Goal: Find specific page/section: Find specific page/section

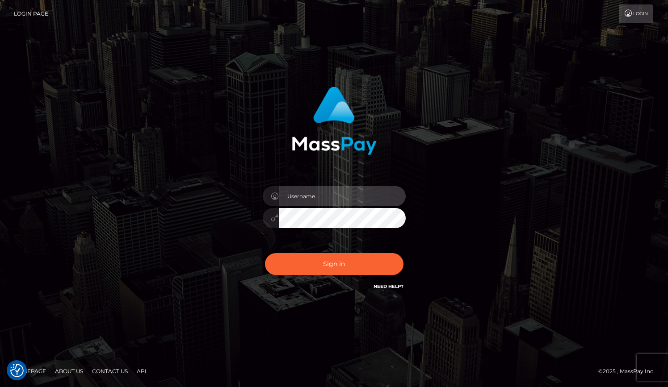
type input "grace.rush"
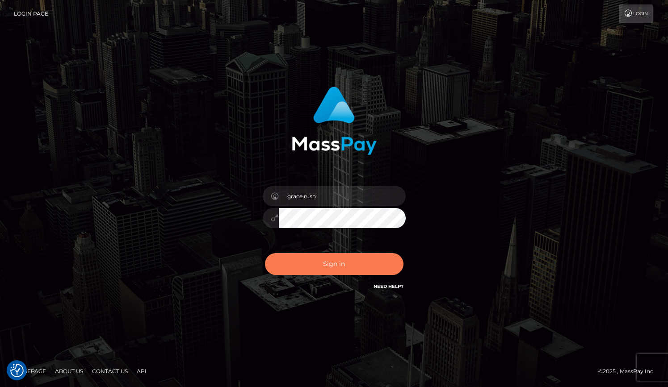
click at [285, 274] on button "Sign in" at bounding box center [334, 264] width 139 height 22
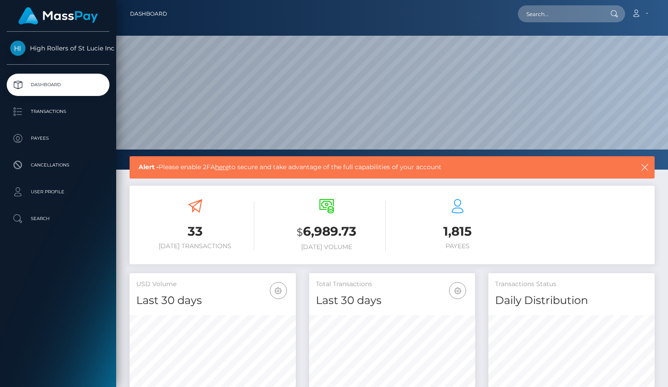
scroll to position [158, 166]
click at [69, 122] on link "Transactions" at bounding box center [58, 112] width 103 height 22
click at [69, 138] on p "Payees" at bounding box center [58, 138] width 96 height 13
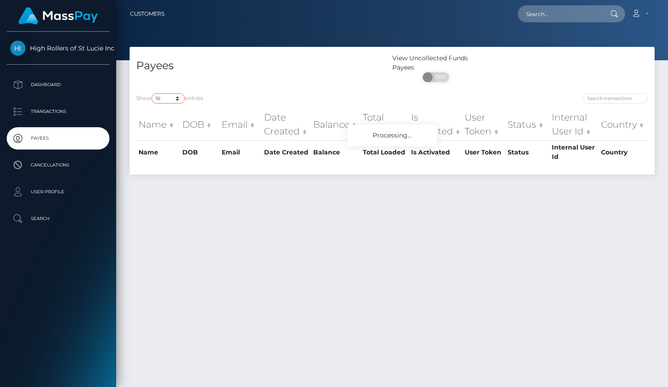
click at [163, 100] on select "10 25 50 100 250" at bounding box center [169, 98] width 34 height 10
select select "250"
click at [152, 94] on select "10 25 50 100 250" at bounding box center [169, 98] width 34 height 10
click at [265, 74] on div "Payees" at bounding box center [261, 70] width 263 height 33
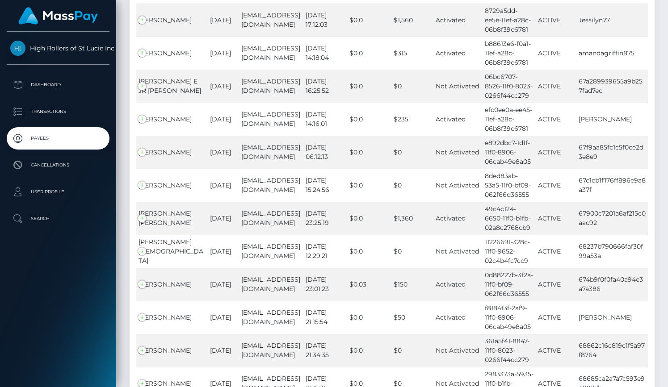
scroll to position [8190, 0]
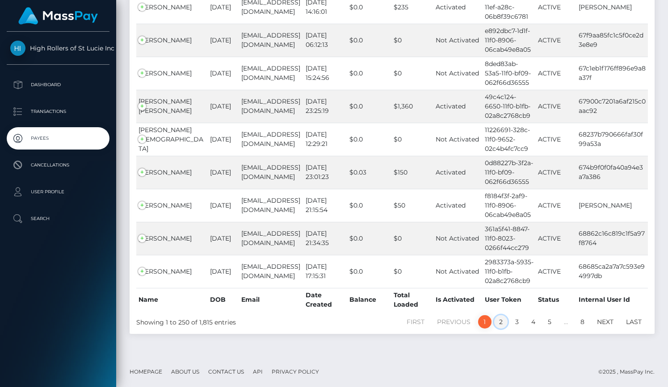
click at [498, 318] on link "2" at bounding box center [500, 322] width 13 height 13
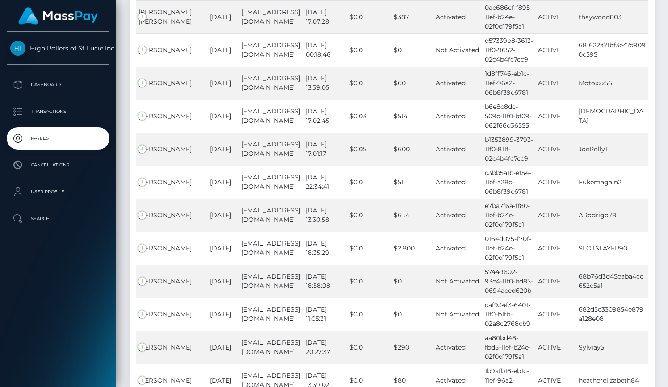
scroll to position [8153, 0]
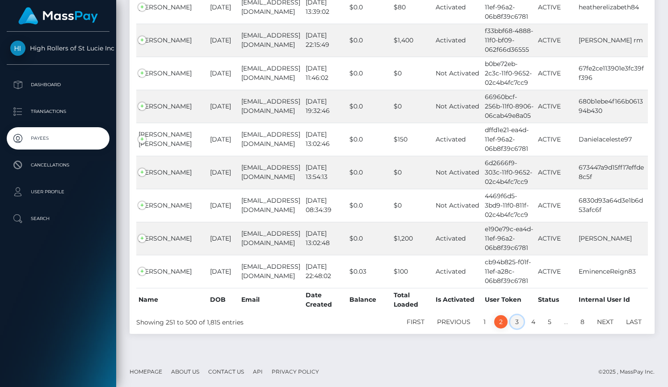
click at [518, 325] on link "3" at bounding box center [516, 322] width 13 height 13
click at [518, 329] on div "First Previous 1 2 3 4 5 … 8 Next Last" at bounding box center [502, 322] width 306 height 15
click at [518, 320] on link "3" at bounding box center [516, 322] width 13 height 13
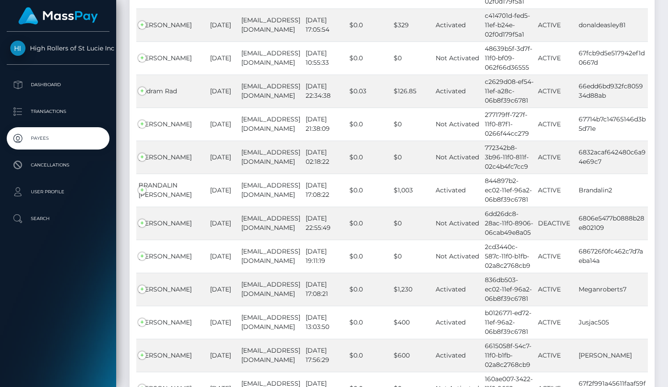
scroll to position [8121, 0]
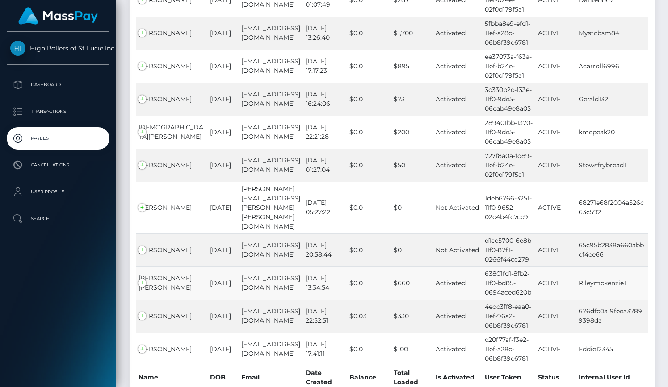
scroll to position [8130, 0]
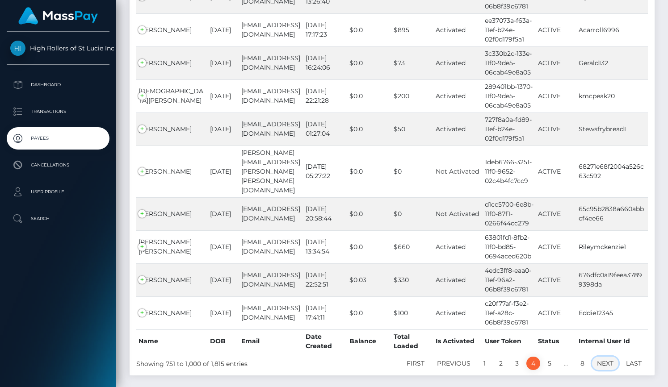
click at [601, 357] on link "Next" at bounding box center [605, 363] width 26 height 13
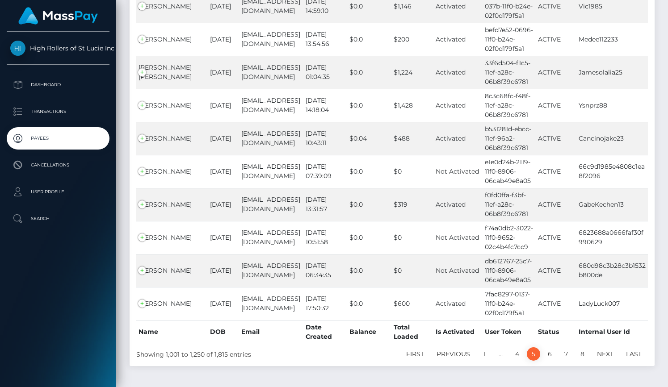
scroll to position [8158, 0]
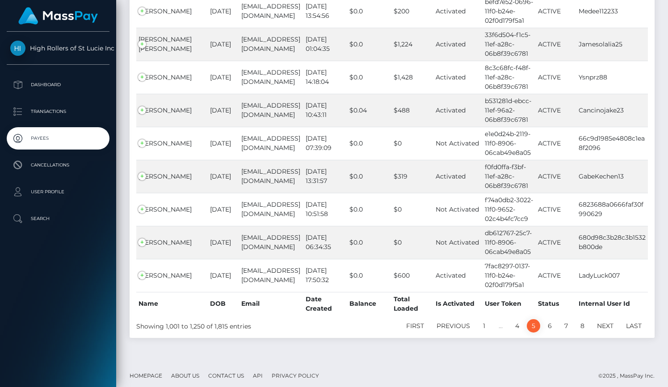
click at [606, 321] on link "Next" at bounding box center [605, 326] width 26 height 13
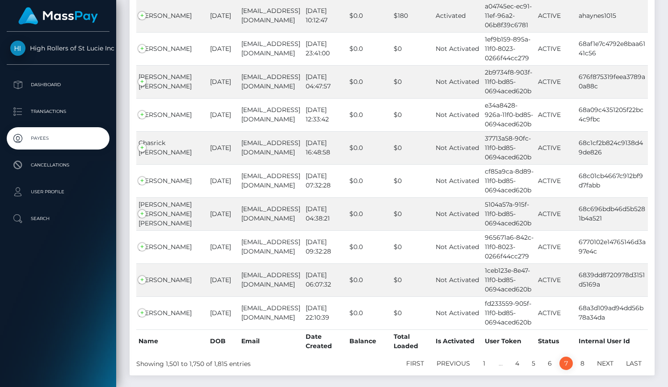
scroll to position [6143, 0]
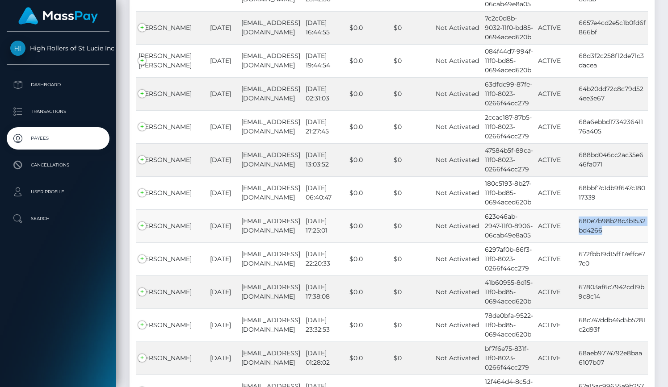
drag, startPoint x: 608, startPoint y: 201, endPoint x: 577, endPoint y: 187, distance: 33.4
click at [577, 210] on td "680e7b98b28c3b1532bd4266" at bounding box center [613, 226] width 72 height 33
copy td "680e7b98b28c3b1532bd4266"
click at [239, 210] on td "[EMAIL_ADDRESS][DOMAIN_NAME]" at bounding box center [271, 226] width 64 height 33
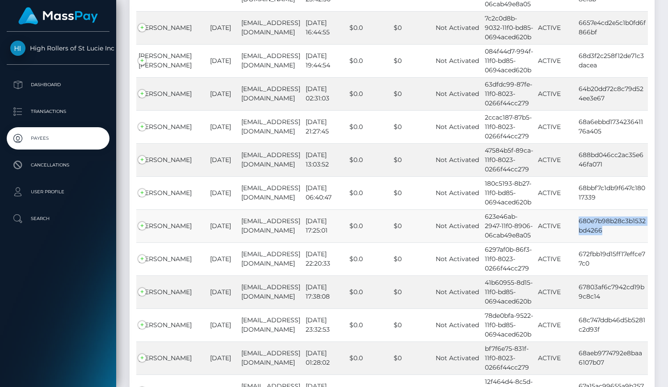
click at [239, 210] on td "[EMAIL_ADDRESS][DOMAIN_NAME]" at bounding box center [271, 226] width 64 height 33
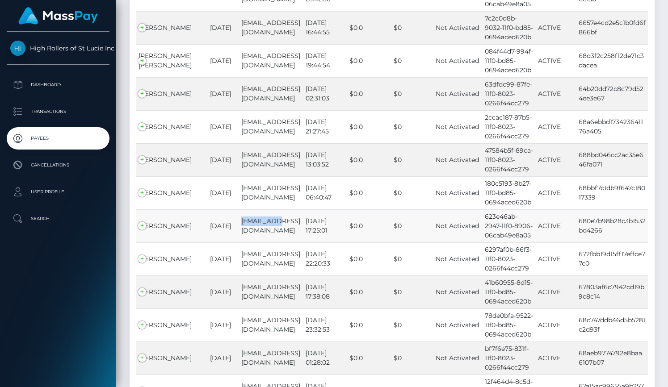
click at [239, 210] on td "[EMAIL_ADDRESS][DOMAIN_NAME]" at bounding box center [271, 226] width 64 height 33
copy td "[EMAIL_ADDRESS][DOMAIN_NAME]"
